Goal: Contribute content: Add original content to the website for others to see

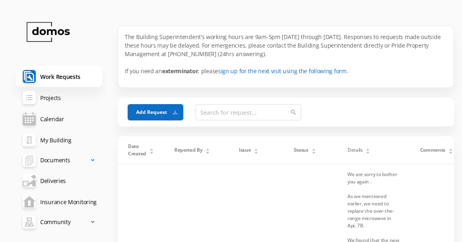
click at [69, 161] on span "Documents" at bounding box center [55, 160] width 30 height 16
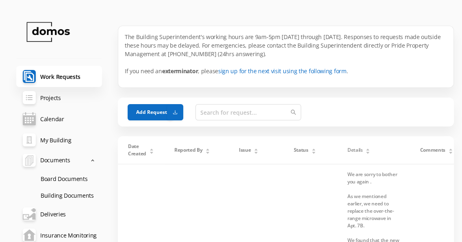
click at [79, 178] on link "Board Documents" at bounding box center [68, 178] width 68 height 17
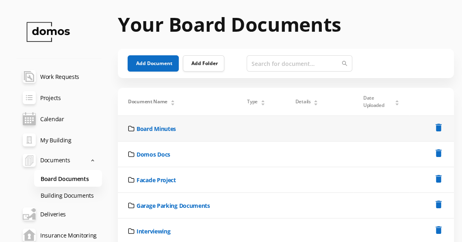
scroll to position [41, 0]
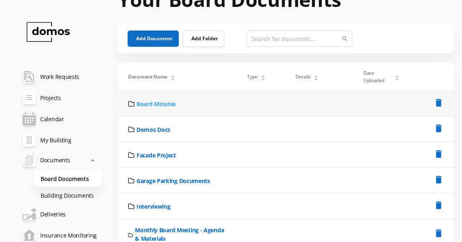
click at [171, 104] on link "Board Minutes" at bounding box center [156, 104] width 39 height 9
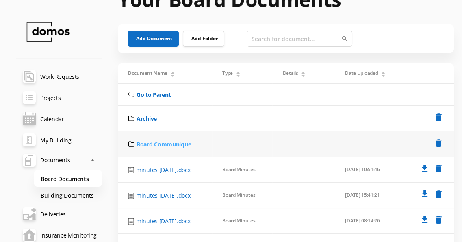
click at [167, 148] on link "Board Communique" at bounding box center [164, 144] width 54 height 9
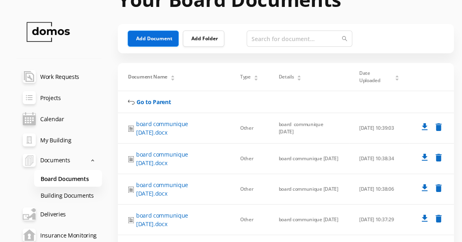
click at [165, 35] on button "Add Document" at bounding box center [153, 38] width 51 height 16
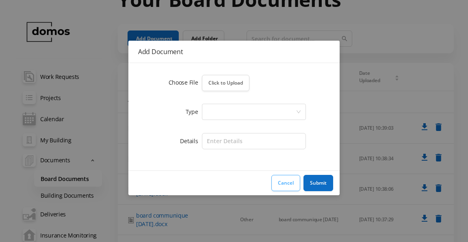
click at [285, 183] on button "Cancel" at bounding box center [286, 183] width 29 height 16
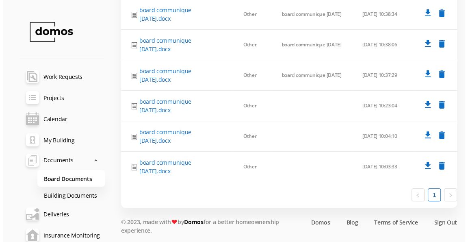
scroll to position [0, 0]
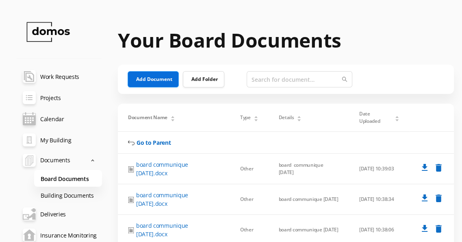
click at [155, 80] on button "Add Document" at bounding box center [153, 79] width 51 height 16
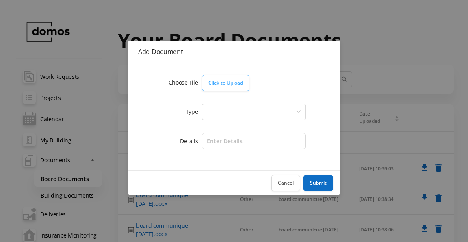
click at [228, 87] on button "Click to Upload" at bounding box center [226, 83] width 48 height 16
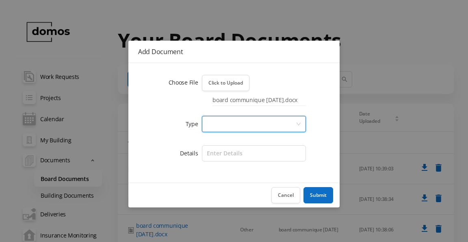
click at [299, 124] on icon "icon: down" at bounding box center [299, 124] width 4 height 3
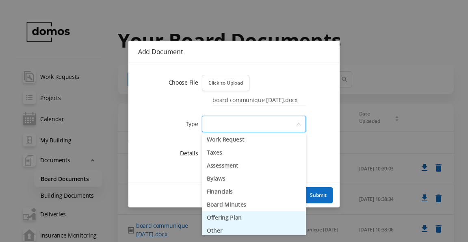
scroll to position [17, 0]
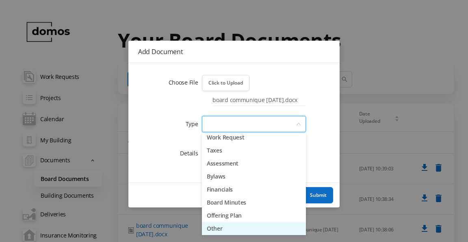
click at [216, 227] on li "Other" at bounding box center [254, 228] width 104 height 13
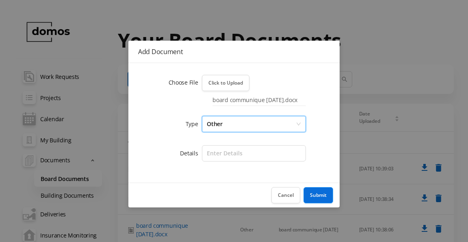
click at [318, 196] on button "Submit" at bounding box center [319, 195] width 30 height 16
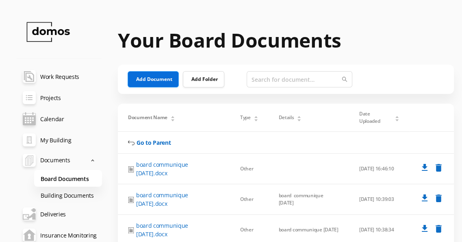
click at [159, 79] on button "Add Document" at bounding box center [153, 79] width 51 height 16
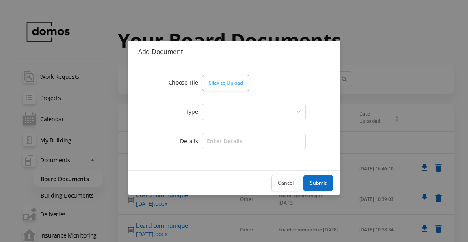
click at [223, 85] on button "Click to Upload" at bounding box center [226, 83] width 48 height 16
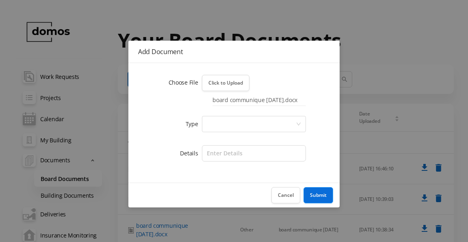
click at [316, 196] on button "Submit" at bounding box center [319, 195] width 30 height 16
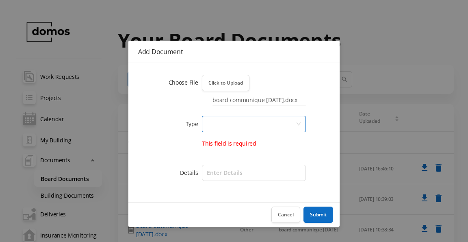
click at [299, 124] on icon "icon: down" at bounding box center [299, 124] width 4 height 3
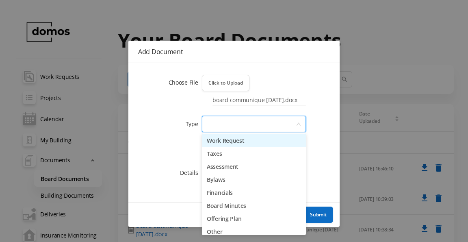
scroll to position [19, 0]
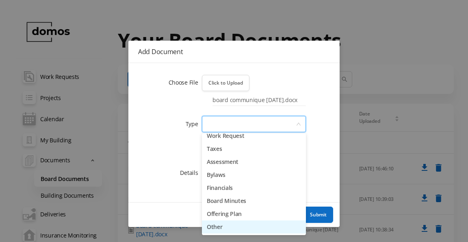
click at [220, 227] on li "Other" at bounding box center [254, 226] width 104 height 13
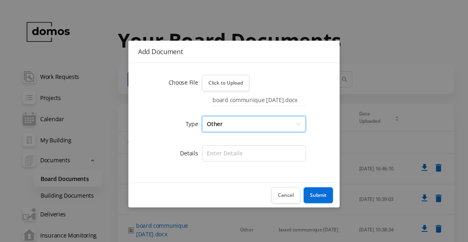
click at [317, 197] on button "Submit" at bounding box center [319, 195] width 30 height 16
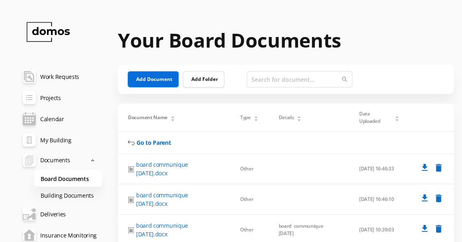
click at [146, 78] on button "Add Document" at bounding box center [153, 79] width 51 height 16
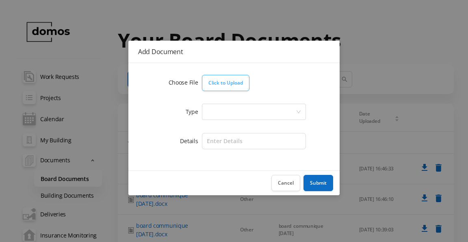
click at [218, 83] on button "Click to Upload" at bounding box center [226, 83] width 48 height 16
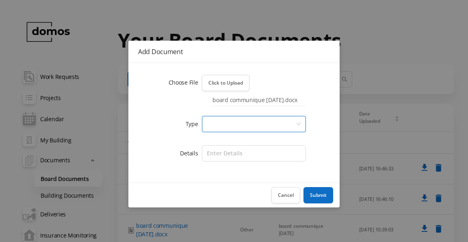
click at [301, 122] on icon "icon: down" at bounding box center [298, 124] width 5 height 5
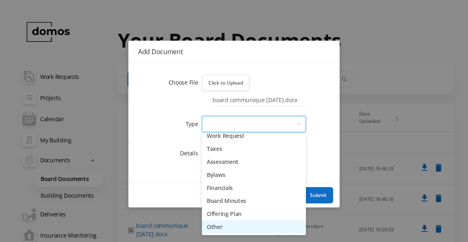
drag, startPoint x: 215, startPoint y: 227, endPoint x: 237, endPoint y: 220, distance: 23.1
click at [216, 227] on li "Other" at bounding box center [254, 226] width 104 height 13
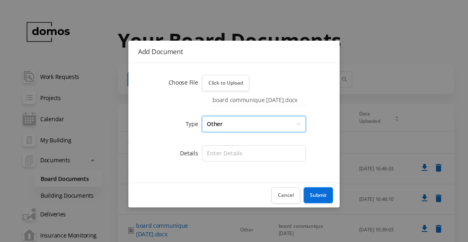
click at [325, 196] on button "Submit" at bounding box center [319, 195] width 30 height 16
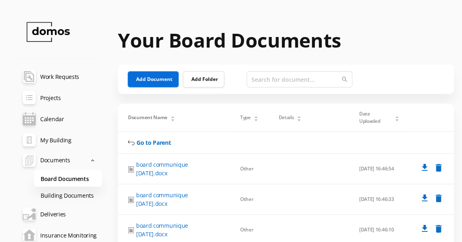
click at [154, 80] on button "Add Document" at bounding box center [153, 79] width 51 height 16
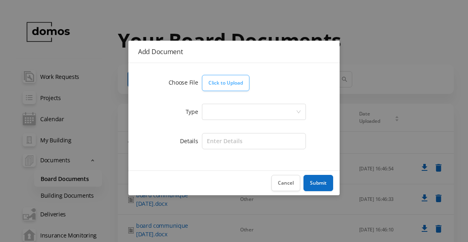
click at [220, 80] on button "Click to Upload" at bounding box center [226, 83] width 48 height 16
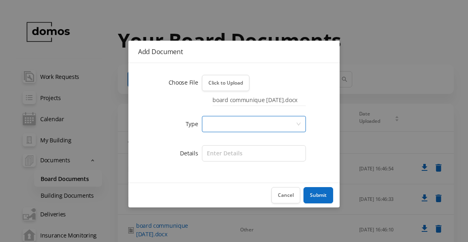
click at [298, 124] on icon "icon: down" at bounding box center [298, 124] width 5 height 5
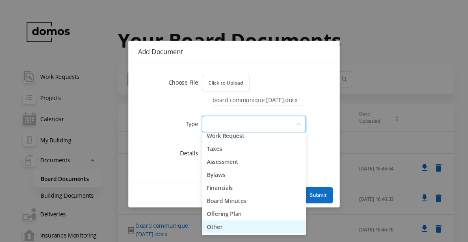
drag, startPoint x: 218, startPoint y: 226, endPoint x: 224, endPoint y: 224, distance: 6.8
click at [218, 226] on li "Other" at bounding box center [254, 226] width 104 height 13
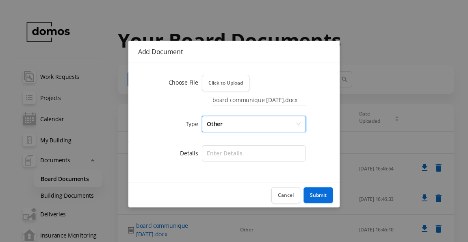
click at [322, 194] on button "Submit" at bounding box center [319, 195] width 30 height 16
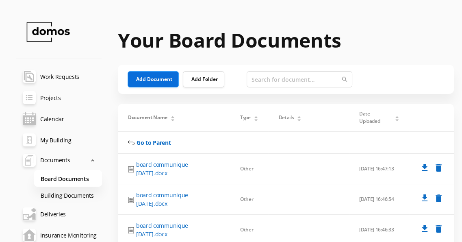
click at [147, 78] on button "Add Document" at bounding box center [153, 79] width 51 height 16
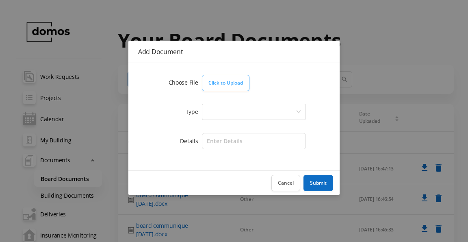
click at [229, 83] on button "Click to Upload" at bounding box center [226, 83] width 48 height 16
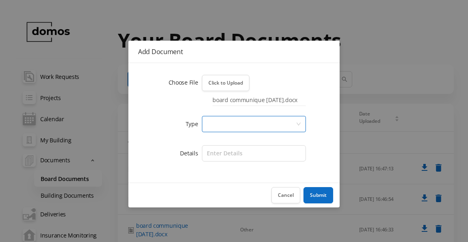
click at [300, 124] on icon "icon: down" at bounding box center [298, 124] width 5 height 5
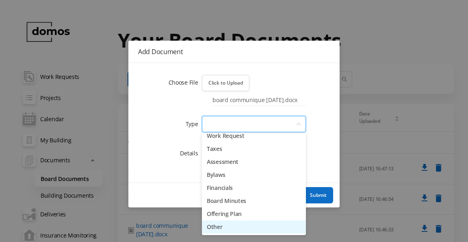
drag, startPoint x: 217, startPoint y: 227, endPoint x: 226, endPoint y: 223, distance: 10.2
click at [218, 226] on li "Other" at bounding box center [254, 226] width 104 height 13
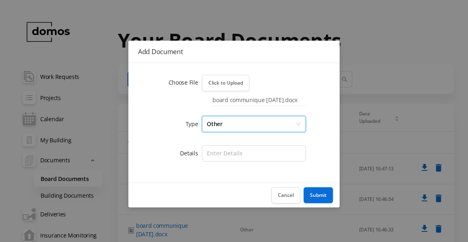
click at [321, 192] on button "Submit" at bounding box center [319, 195] width 30 height 16
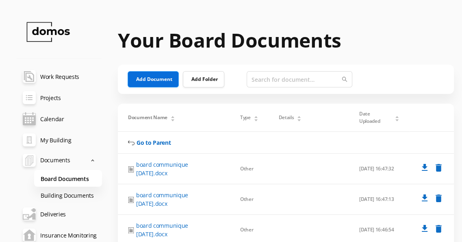
click at [141, 79] on button "Add Document" at bounding box center [153, 79] width 51 height 16
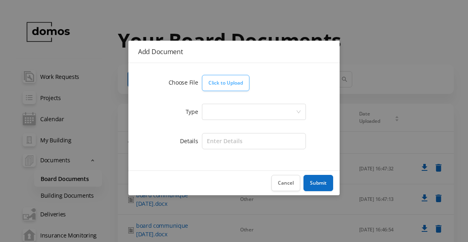
click at [226, 80] on button "Click to Upload" at bounding box center [226, 83] width 48 height 16
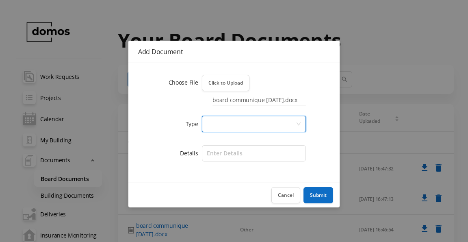
click at [300, 123] on icon "icon: down" at bounding box center [298, 124] width 5 height 5
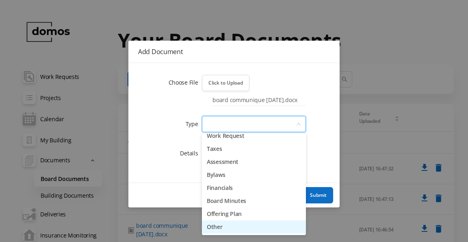
click at [219, 229] on li "Other" at bounding box center [254, 226] width 104 height 13
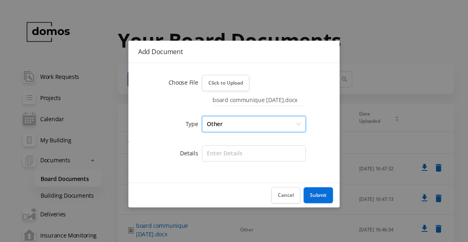
click at [311, 193] on button "Submit" at bounding box center [319, 195] width 30 height 16
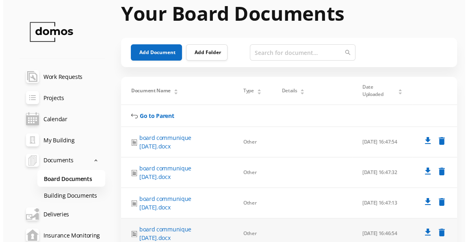
scroll to position [0, 0]
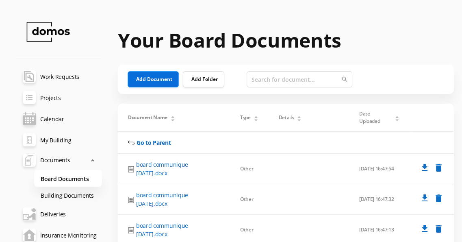
click at [160, 76] on button "Add Document" at bounding box center [153, 79] width 51 height 16
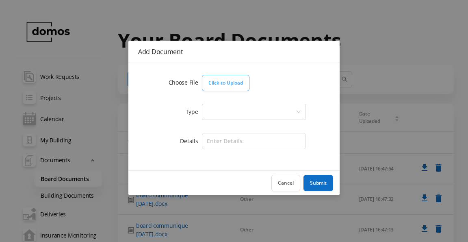
click at [214, 80] on button "Click to Upload" at bounding box center [226, 83] width 48 height 16
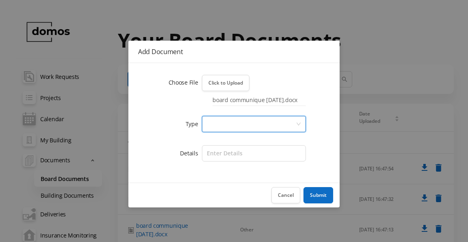
click at [301, 125] on div at bounding box center [254, 124] width 104 height 16
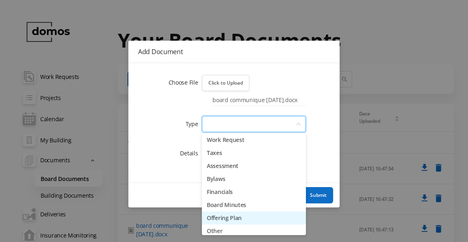
scroll to position [19, 0]
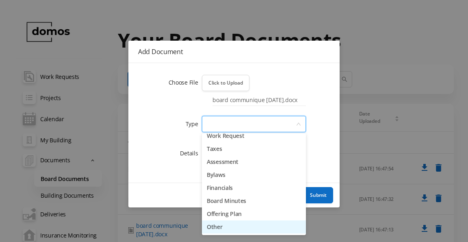
click at [218, 229] on li "Other" at bounding box center [254, 226] width 104 height 13
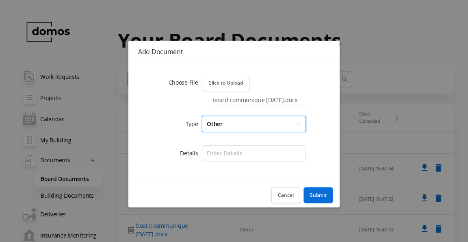
click at [321, 195] on button "Submit" at bounding box center [319, 195] width 30 height 16
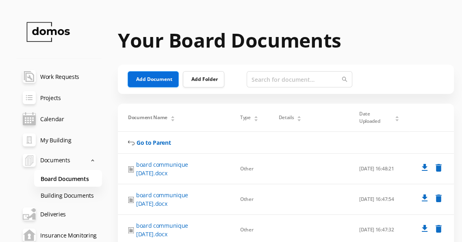
click at [145, 74] on button "Add Document" at bounding box center [153, 79] width 51 height 16
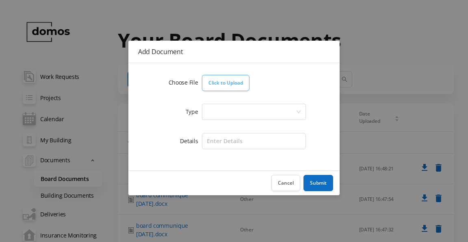
click at [218, 83] on button "Click to Upload" at bounding box center [226, 83] width 48 height 16
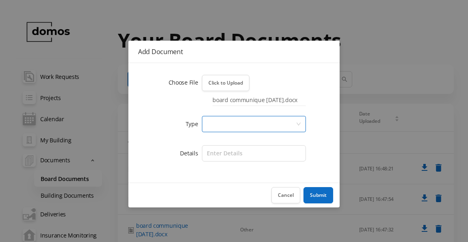
click at [299, 123] on icon "icon: down" at bounding box center [298, 124] width 5 height 5
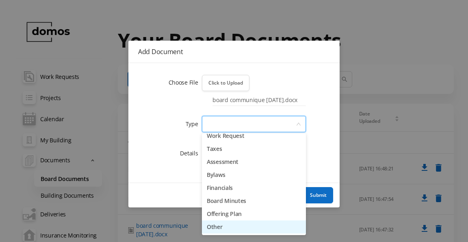
drag, startPoint x: 222, startPoint y: 224, endPoint x: 250, endPoint y: 219, distance: 28.6
click at [226, 223] on li "Other" at bounding box center [254, 226] width 104 height 13
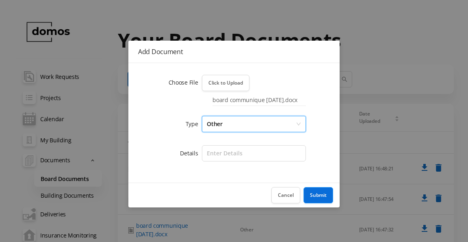
click at [322, 195] on button "Submit" at bounding box center [319, 195] width 30 height 16
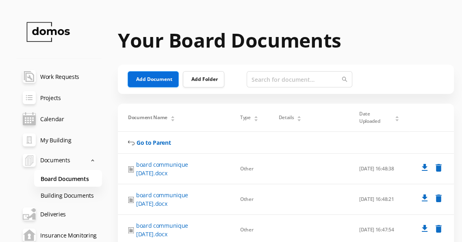
click at [149, 76] on button "Add Document" at bounding box center [153, 79] width 51 height 16
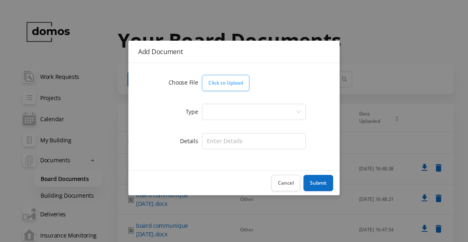
click at [237, 83] on button "Click to Upload" at bounding box center [226, 83] width 48 height 16
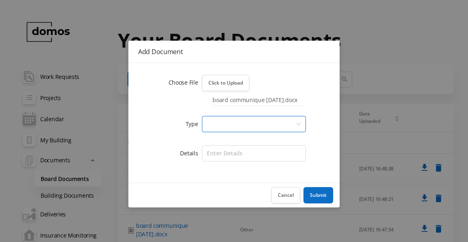
click at [297, 125] on icon "icon: down" at bounding box center [298, 124] width 5 height 5
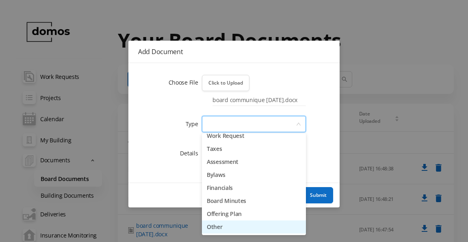
drag, startPoint x: 215, startPoint y: 226, endPoint x: 231, endPoint y: 220, distance: 16.2
click at [216, 226] on li "Other" at bounding box center [254, 226] width 104 height 13
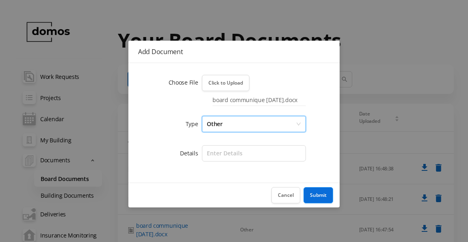
click at [326, 195] on button "Submit" at bounding box center [319, 195] width 30 height 16
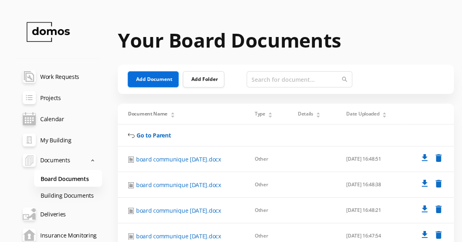
click at [155, 78] on button "Add Document" at bounding box center [153, 79] width 51 height 16
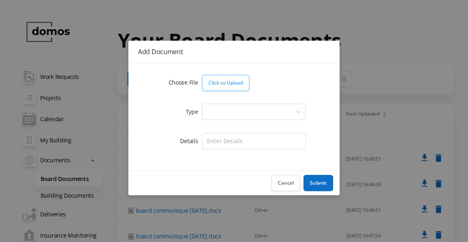
click at [230, 83] on button "Click to Upload" at bounding box center [226, 83] width 48 height 16
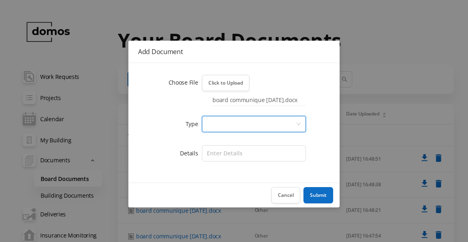
click at [300, 123] on icon "icon: down" at bounding box center [299, 124] width 4 height 3
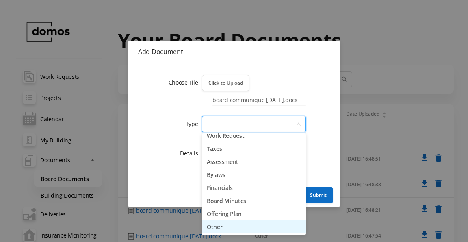
drag, startPoint x: 217, startPoint y: 228, endPoint x: 226, endPoint y: 223, distance: 9.6
click at [218, 227] on li "Other" at bounding box center [254, 226] width 104 height 13
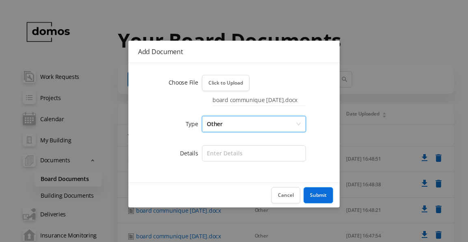
click at [317, 194] on button "Submit" at bounding box center [319, 195] width 30 height 16
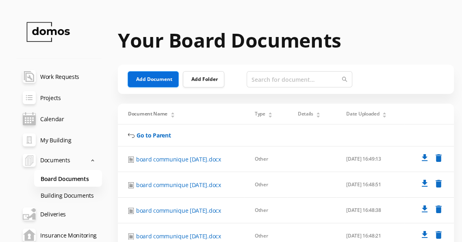
click at [153, 82] on button "Add Document" at bounding box center [153, 79] width 51 height 16
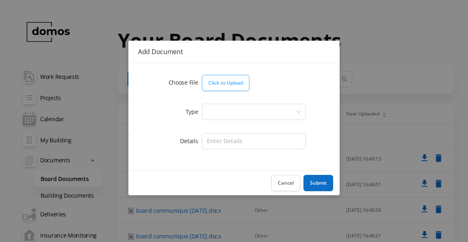
click at [224, 82] on button "Click to Upload" at bounding box center [226, 83] width 48 height 16
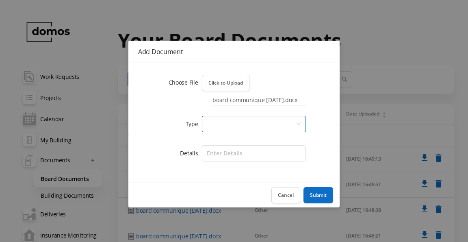
click at [299, 126] on icon "icon: down" at bounding box center [298, 124] width 5 height 5
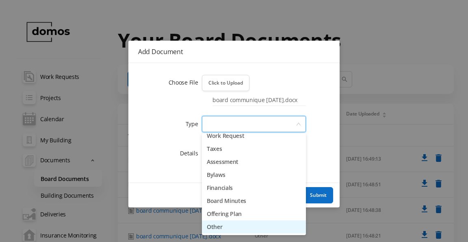
drag, startPoint x: 215, startPoint y: 224, endPoint x: 234, endPoint y: 221, distance: 18.6
click at [215, 224] on li "Other" at bounding box center [254, 226] width 104 height 13
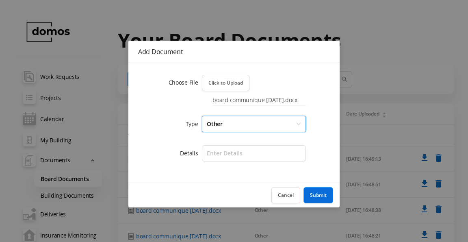
click at [323, 194] on button "Submit" at bounding box center [319, 195] width 30 height 16
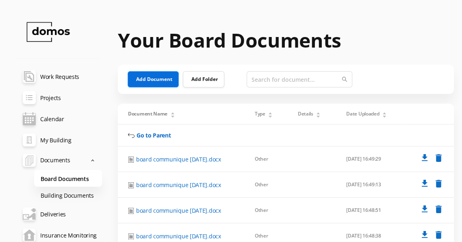
click at [146, 80] on button "Add Document" at bounding box center [153, 79] width 51 height 16
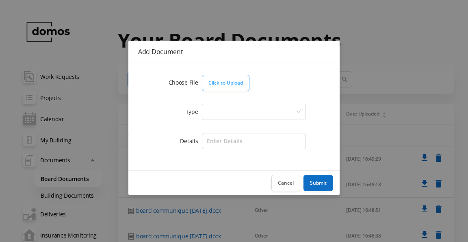
click at [237, 83] on button "Click to Upload" at bounding box center [226, 83] width 48 height 16
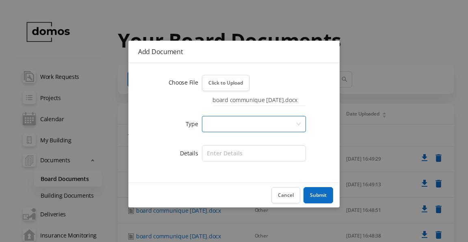
click at [297, 122] on icon "icon: down" at bounding box center [298, 124] width 5 height 5
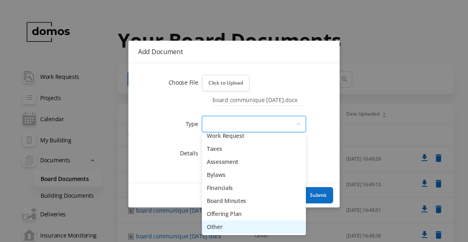
click at [218, 224] on li "Other" at bounding box center [254, 226] width 104 height 13
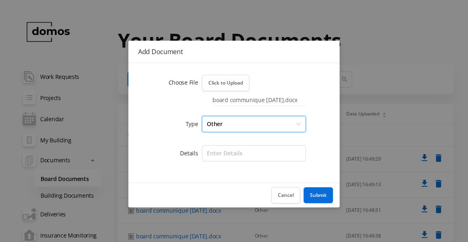
click at [316, 195] on button "Submit" at bounding box center [319, 195] width 30 height 16
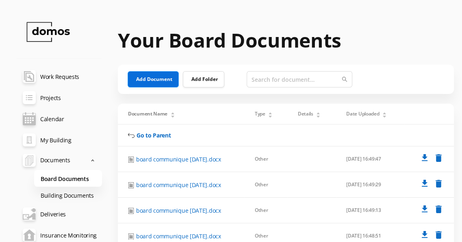
click at [154, 79] on button "Add Document" at bounding box center [153, 79] width 51 height 16
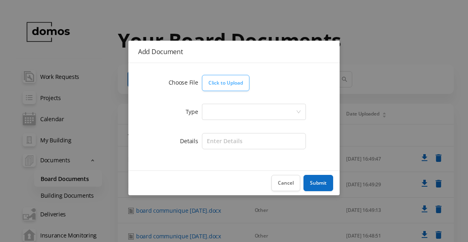
click at [216, 82] on button "Click to Upload" at bounding box center [226, 83] width 48 height 16
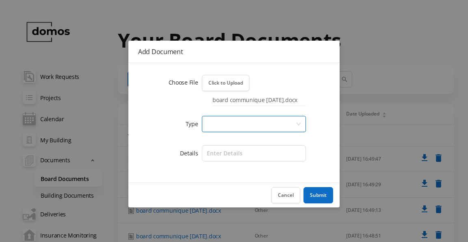
click at [300, 125] on icon "icon: down" at bounding box center [298, 124] width 5 height 5
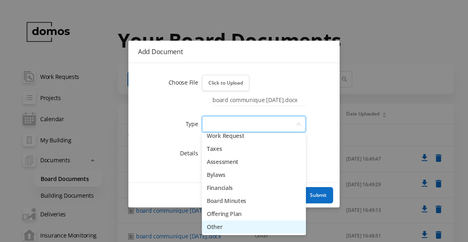
click at [217, 226] on li "Other" at bounding box center [254, 226] width 104 height 13
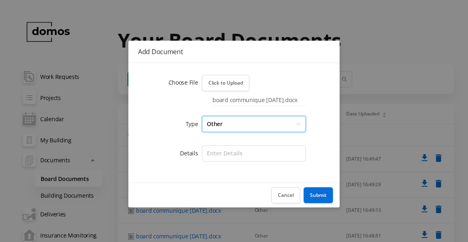
click at [310, 196] on button "Submit" at bounding box center [319, 195] width 30 height 16
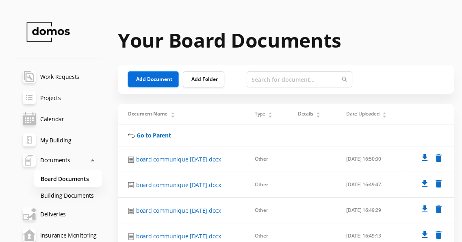
click at [151, 80] on button "Add Document" at bounding box center [153, 79] width 51 height 16
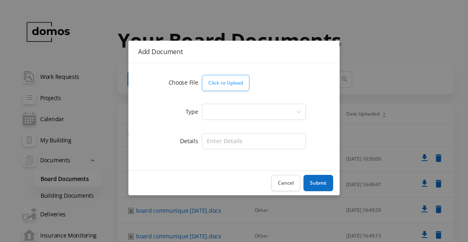
click at [222, 79] on button "Click to Upload" at bounding box center [226, 83] width 48 height 16
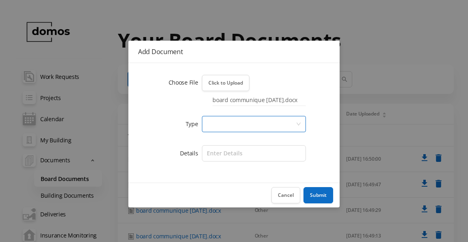
click at [300, 124] on icon "icon: down" at bounding box center [299, 124] width 4 height 3
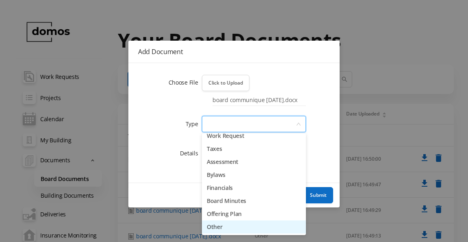
click at [215, 227] on li "Other" at bounding box center [254, 226] width 104 height 13
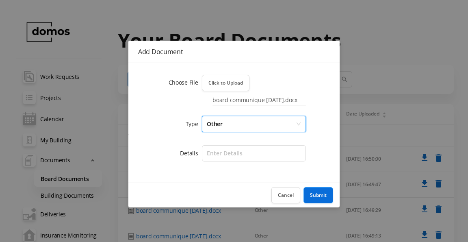
click at [313, 195] on button "Submit" at bounding box center [319, 195] width 30 height 16
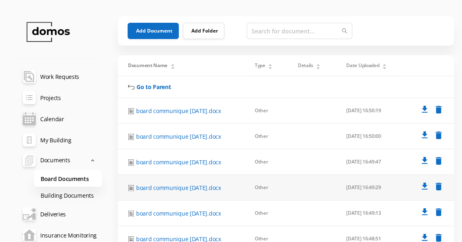
scroll to position [33, 0]
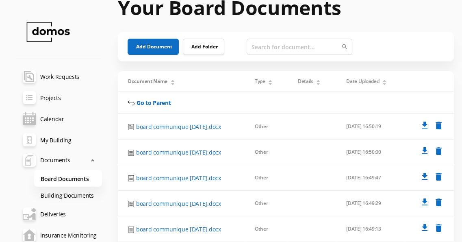
click at [69, 195] on link "Building Documents" at bounding box center [68, 195] width 68 height 17
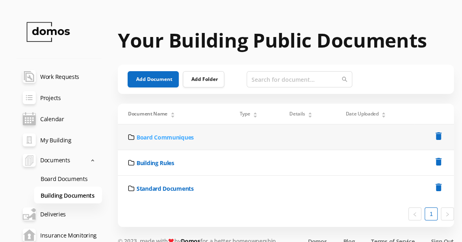
scroll to position [20, 0]
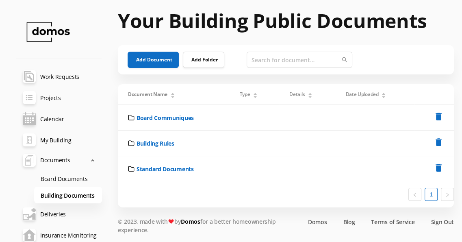
click at [78, 194] on link "Building Documents" at bounding box center [68, 195] width 68 height 17
click at [79, 178] on link "Board Documents" at bounding box center [68, 178] width 68 height 17
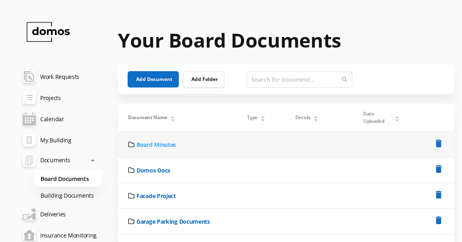
click at [157, 146] on link "Board Minutes" at bounding box center [156, 144] width 39 height 9
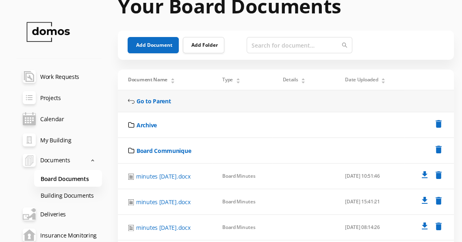
scroll to position [41, 0]
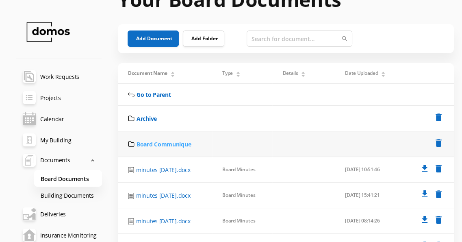
click at [150, 145] on link "Board Communique" at bounding box center [164, 144] width 54 height 9
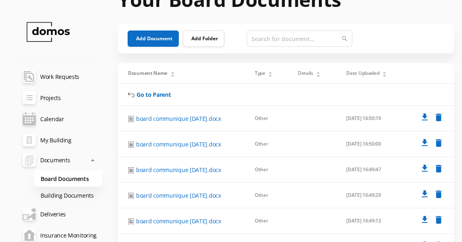
click at [87, 195] on link "Building Documents" at bounding box center [68, 195] width 68 height 17
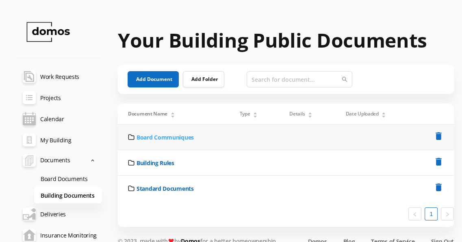
click at [170, 134] on link "Board Communiques" at bounding box center [165, 137] width 57 height 9
